Goal: Information Seeking & Learning: Learn about a topic

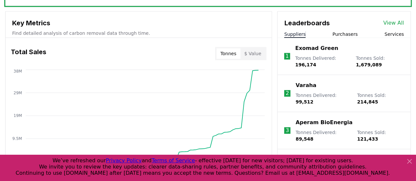
scroll to position [231, 0]
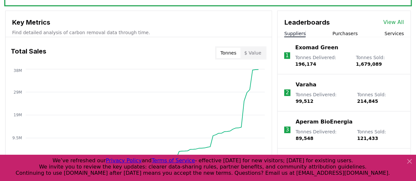
click at [348, 33] on button "Purchasers" at bounding box center [345, 33] width 25 height 7
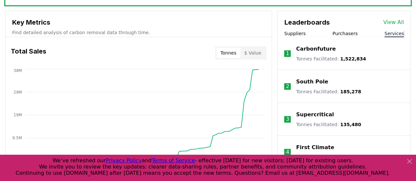
click at [394, 31] on button "Services" at bounding box center [394, 33] width 19 height 7
click at [336, 31] on button "Purchasers" at bounding box center [345, 33] width 25 height 7
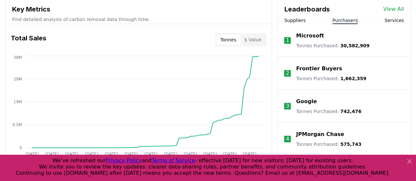
scroll to position [226, 0]
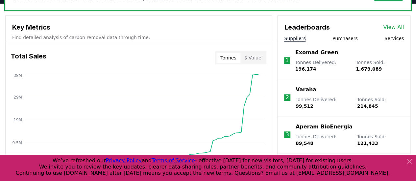
click at [294, 36] on button "Suppliers" at bounding box center [294, 38] width 21 height 7
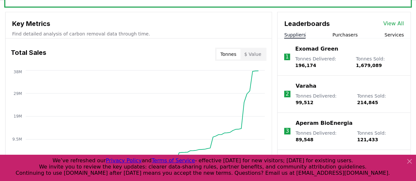
scroll to position [230, 0]
click at [400, 34] on button "Services" at bounding box center [394, 34] width 19 height 7
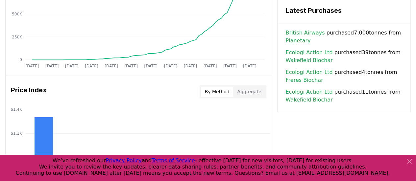
scroll to position [478, 0]
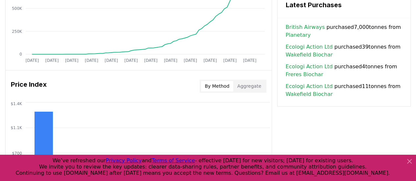
click at [342, 27] on span "British Airways purchased 7,000 tonnes from Planetary" at bounding box center [344, 31] width 117 height 16
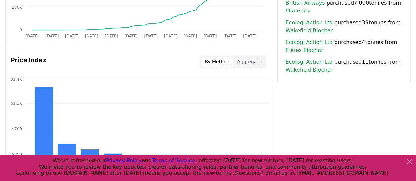
scroll to position [510, 0]
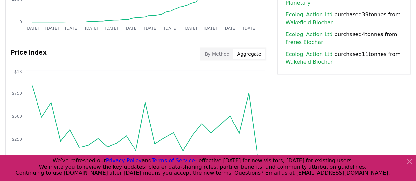
click at [258, 49] on button "Aggregate" at bounding box center [249, 54] width 32 height 11
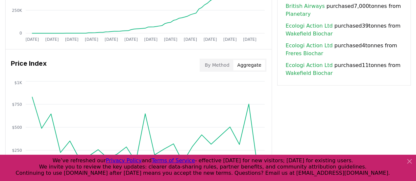
scroll to position [434, 0]
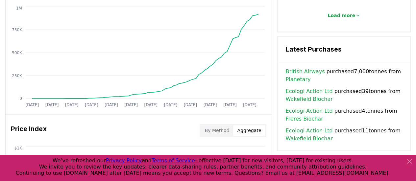
click at [210, 127] on button "By Method" at bounding box center [217, 130] width 33 height 11
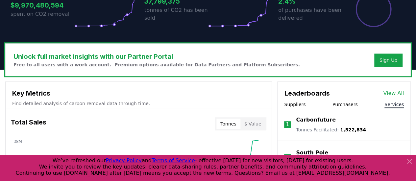
scroll to position [0, 0]
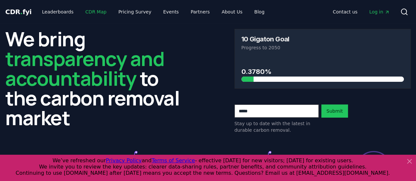
click at [102, 12] on link "CDR Map" at bounding box center [96, 12] width 32 height 12
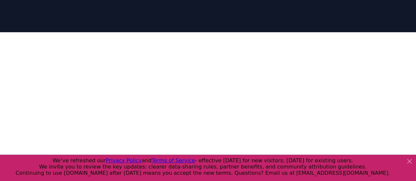
scroll to position [131, 0]
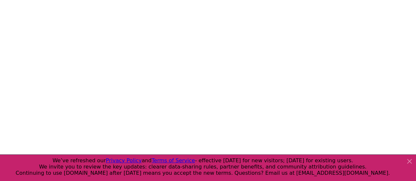
click at [414, 48] on div at bounding box center [208, 37] width 416 height 181
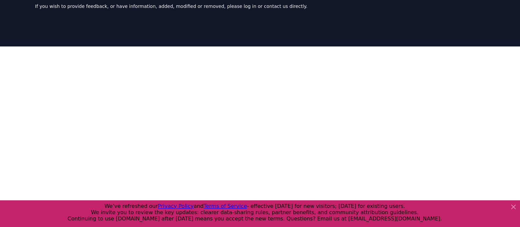
scroll to position [0, 0]
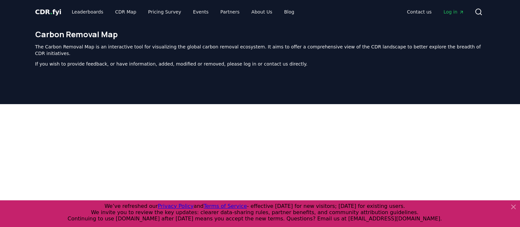
click at [46, 10] on span "CDR . fyi" at bounding box center [48, 12] width 26 height 8
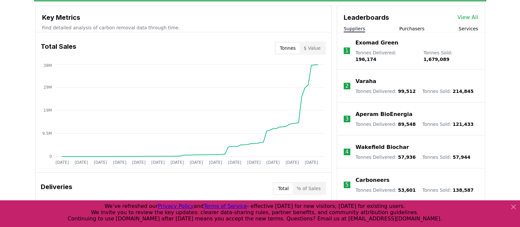
scroll to position [236, 0]
click at [322, 46] on button "$ Value" at bounding box center [312, 48] width 25 height 11
click at [295, 47] on button "Tonnes" at bounding box center [288, 48] width 24 height 11
click at [311, 47] on button "$ Value" at bounding box center [312, 48] width 25 height 11
click at [292, 47] on button "Tonnes" at bounding box center [288, 48] width 24 height 11
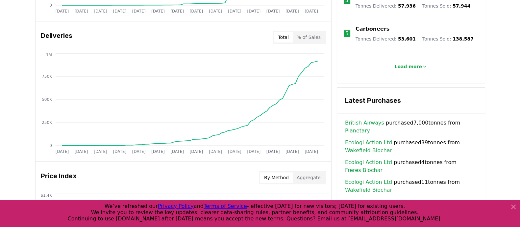
scroll to position [387, 0]
click at [319, 30] on div "Total % of Sales" at bounding box center [299, 36] width 53 height 13
click at [318, 30] on div "Total % of Sales" at bounding box center [299, 36] width 53 height 13
click at [310, 35] on button "% of Sales" at bounding box center [309, 37] width 32 height 11
click at [284, 34] on button "Total" at bounding box center [283, 37] width 19 height 11
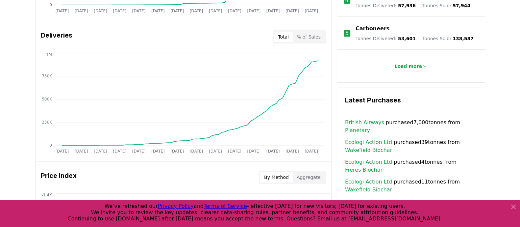
click at [14, 101] on div "Unlock full market insights with our Partner Portal Free to all users with a wo…" at bounding box center [260, 105] width 520 height 527
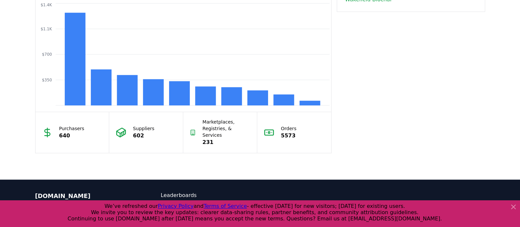
scroll to position [628, 0]
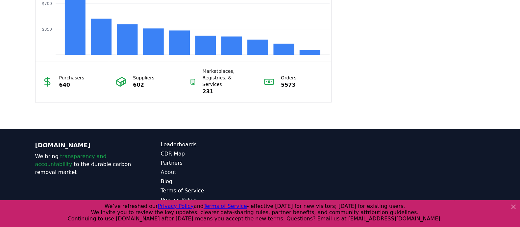
click at [167, 168] on link "About" at bounding box center [210, 172] width 99 height 8
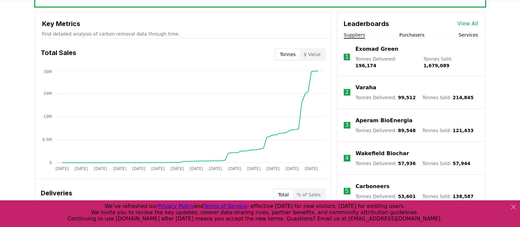
scroll to position [233, 0]
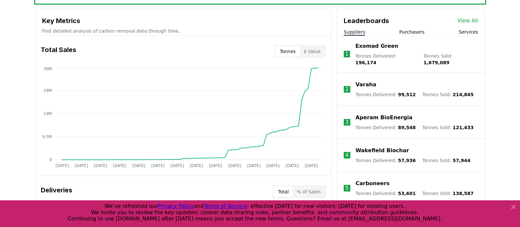
click at [406, 29] on button "Purchasers" at bounding box center [411, 32] width 25 height 7
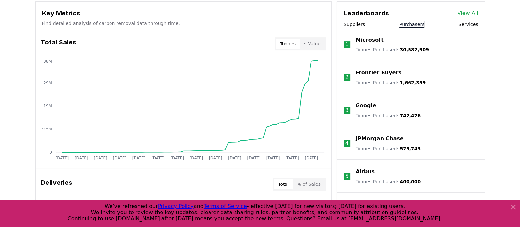
scroll to position [236, 0]
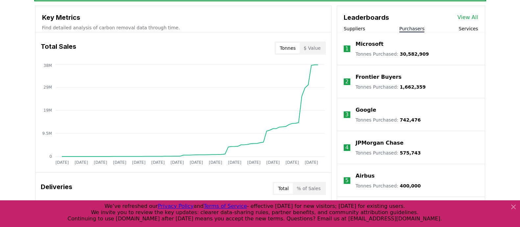
click at [374, 42] on p "Microsoft" at bounding box center [370, 44] width 28 height 8
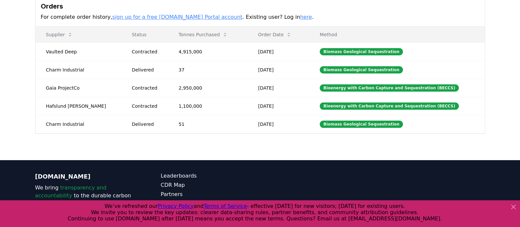
scroll to position [200, 0]
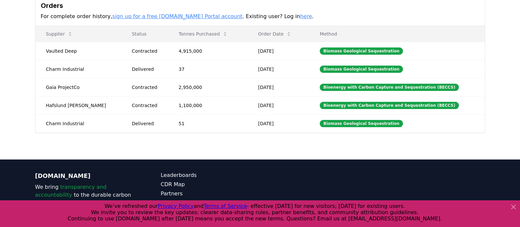
click at [161, 16] on link "sign up for a free [DOMAIN_NAME] Portal account" at bounding box center [177, 16] width 130 height 6
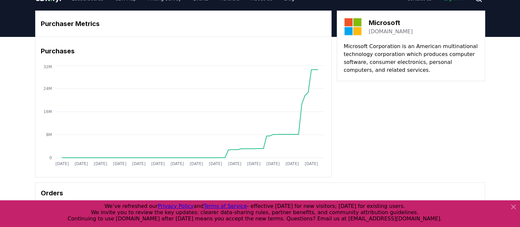
scroll to position [12, 0]
